Goal: Task Accomplishment & Management: Complete application form

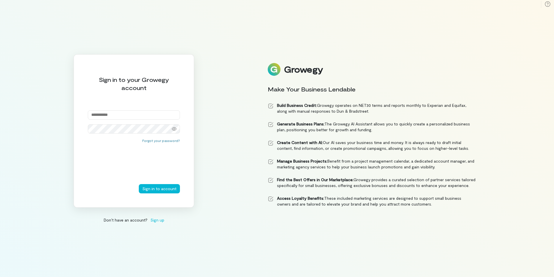
click at [135, 114] on input "email" at bounding box center [134, 114] width 92 height 9
type input "**********"
click at [139, 184] on button "Sign in to account" at bounding box center [159, 188] width 41 height 9
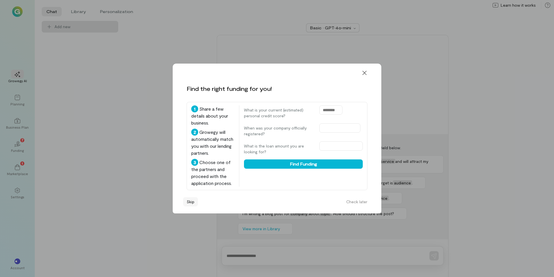
click at [189, 201] on button "Skip" at bounding box center [190, 201] width 15 height 9
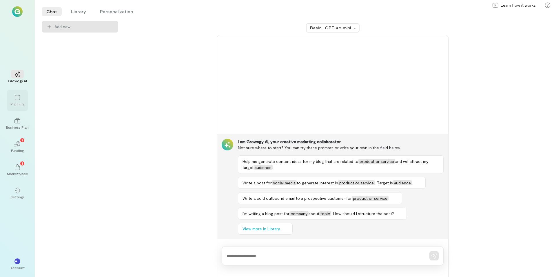
click at [18, 102] on div "Planning" at bounding box center [17, 103] width 14 height 5
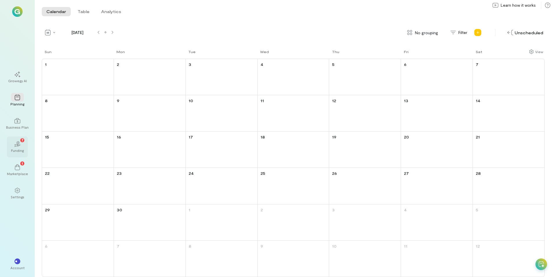
click at [17, 143] on icon "02" at bounding box center [17, 144] width 6 height 6
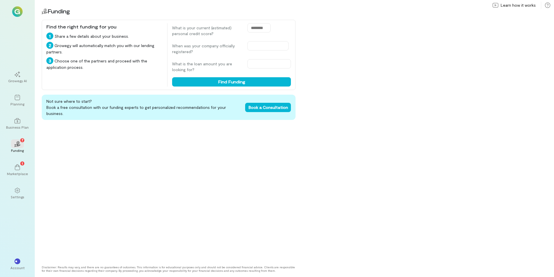
drag, startPoint x: 251, startPoint y: 28, endPoint x: 272, endPoint y: 28, distance: 21.5
click at [272, 28] on div "What is your current (estimated) personal credit score?" at bounding box center [231, 29] width 119 height 13
type input "*"
type input "***"
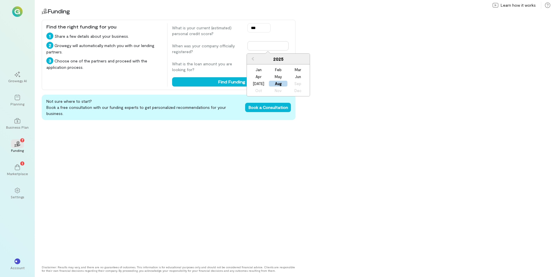
click at [261, 46] on input "text" at bounding box center [268, 45] width 41 height 9
click at [253, 60] on span "Previous Year" at bounding box center [253, 59] width 0 height 6
click at [297, 83] on div "Sep" at bounding box center [298, 84] width 19 height 6
type input "**********"
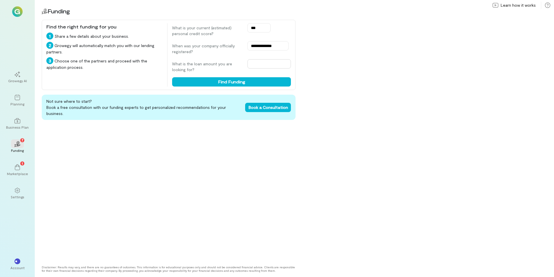
click at [268, 67] on input "text" at bounding box center [269, 63] width 43 height 9
type input "*****"
click at [248, 81] on button "Find Funding" at bounding box center [231, 81] width 119 height 9
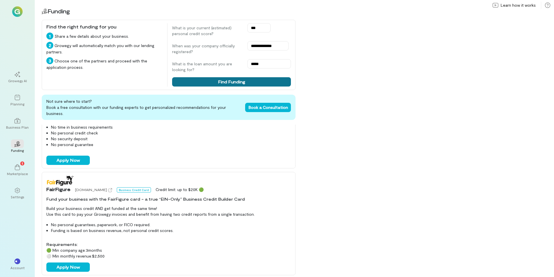
scroll to position [91, 0]
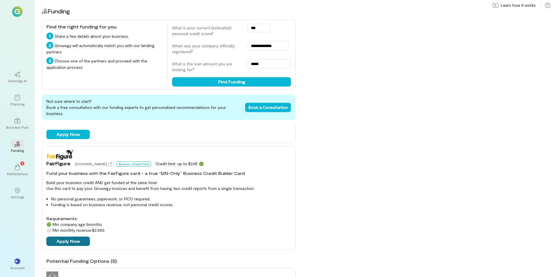
click at [77, 236] on button "Apply Now" at bounding box center [67, 240] width 43 height 9
click at [18, 101] on div at bounding box center [17, 97] width 13 height 9
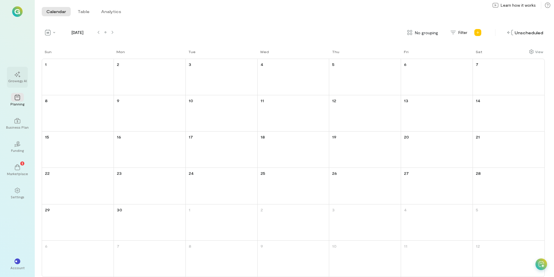
click at [17, 80] on div "Growegy AI" at bounding box center [17, 80] width 19 height 5
